Goal: Task Accomplishment & Management: Manage account settings

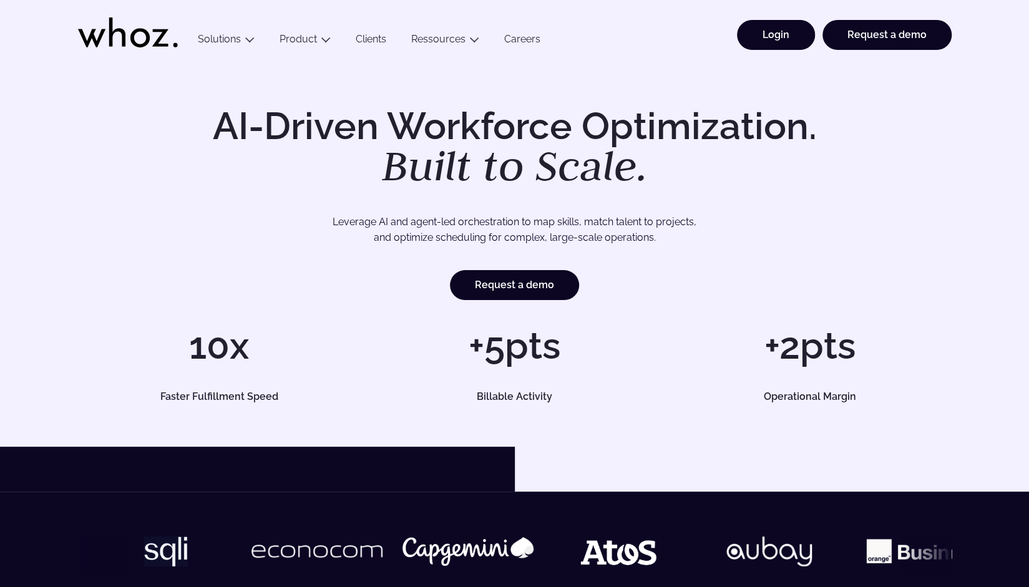
click at [506, 45] on link "Login" at bounding box center [776, 35] width 78 height 30
click at [791, 38] on link "Login" at bounding box center [776, 35] width 78 height 30
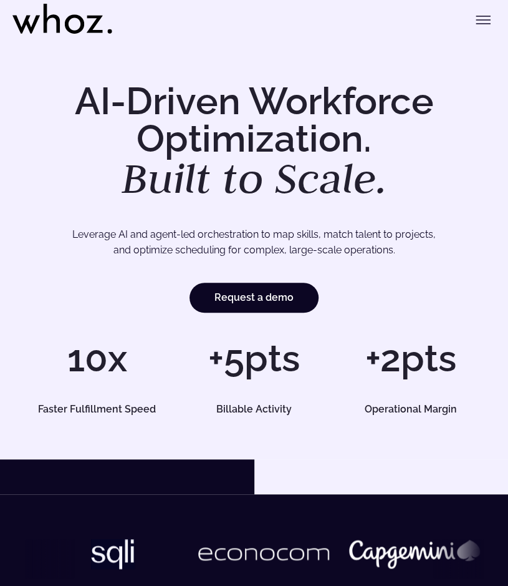
click at [444, 49] on div "AI-Driven Workforce Optimization. Built to Scale. Leverage AI and agent-led orc…" at bounding box center [254, 248] width 508 height 422
click at [478, 10] on button "Toggle menu" at bounding box center [483, 19] width 25 height 25
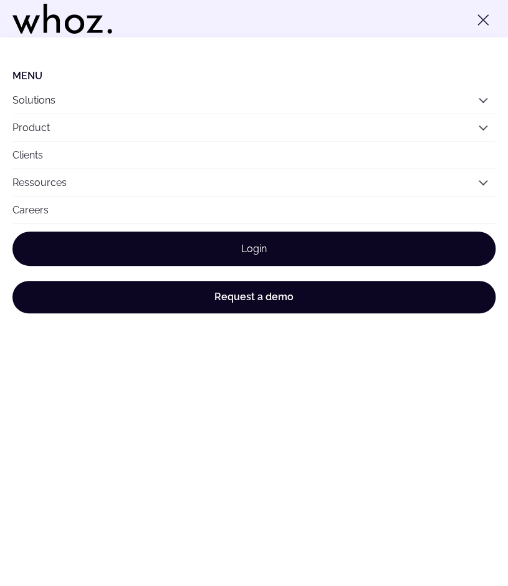
click at [259, 243] on link "Login" at bounding box center [253, 248] width 483 height 34
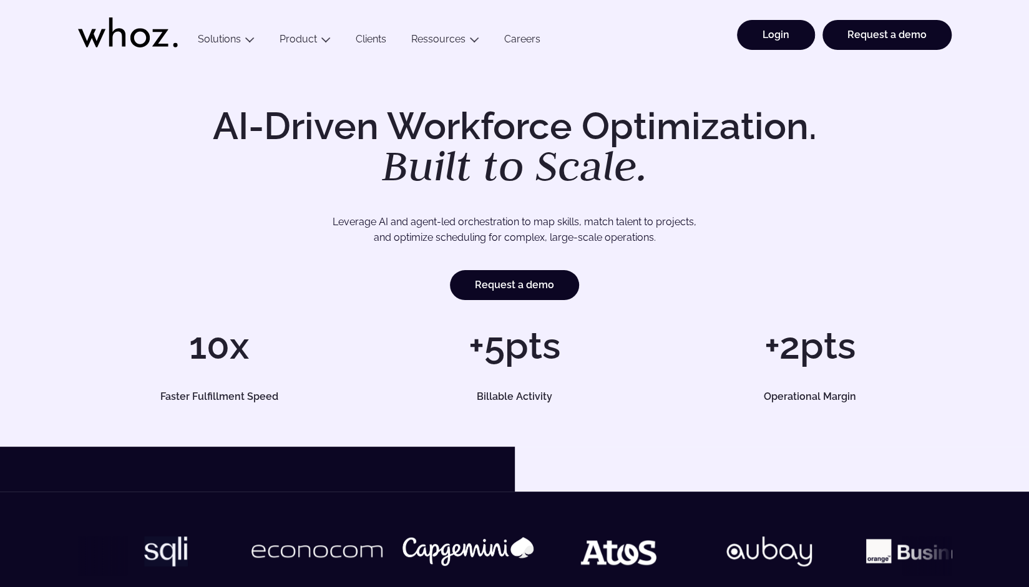
click at [736, 32] on li "Login" at bounding box center [771, 41] width 85 height 42
click at [780, 36] on link "Login" at bounding box center [776, 35] width 78 height 30
click at [800, 51] on li "Login" at bounding box center [771, 41] width 85 height 42
click at [783, 36] on link "Login" at bounding box center [776, 35] width 78 height 30
click at [775, 31] on link "Login" at bounding box center [776, 35] width 78 height 30
